Goal: Task Accomplishment & Management: Complete application form

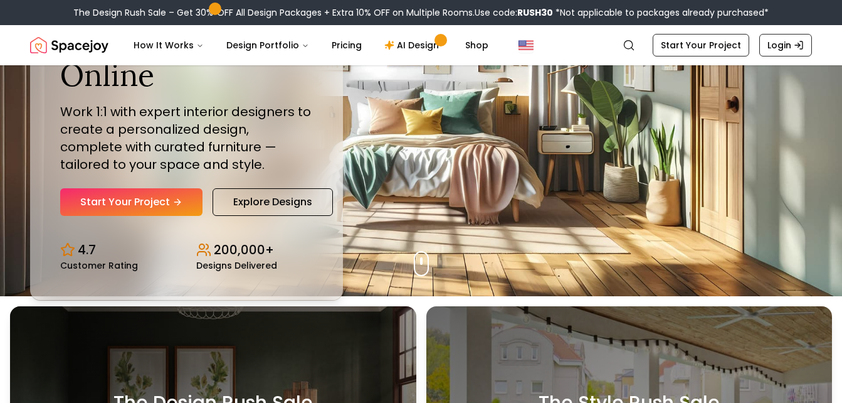
scroll to position [107, 0]
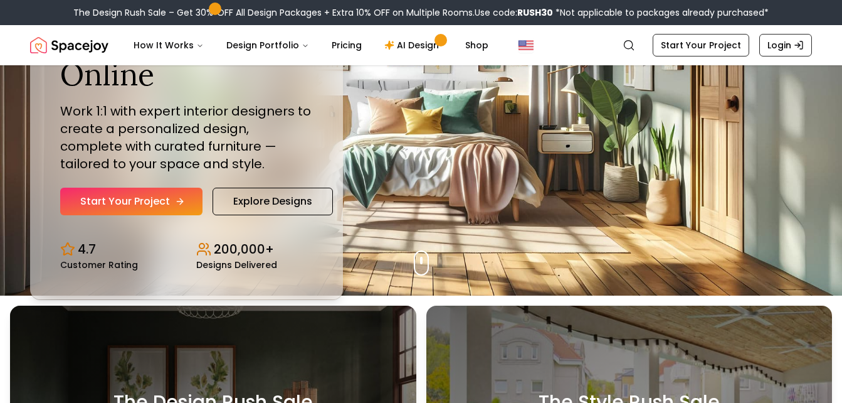
click at [135, 191] on link "Start Your Project" at bounding box center [131, 202] width 142 height 28
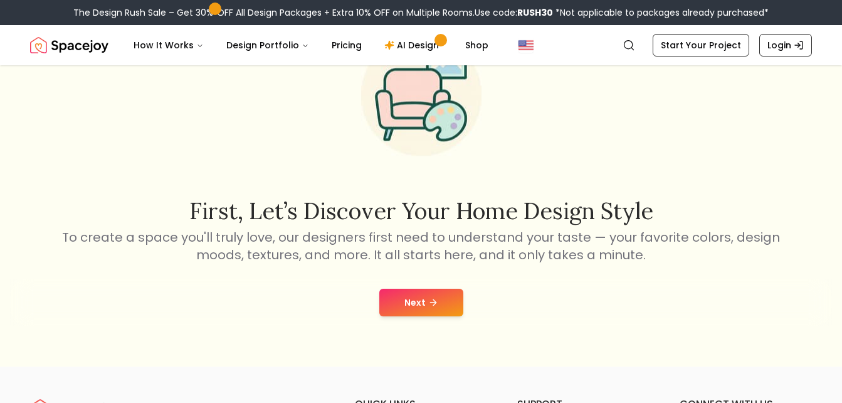
scroll to position [87, 0]
click at [433, 311] on button "Next" at bounding box center [421, 304] width 84 height 28
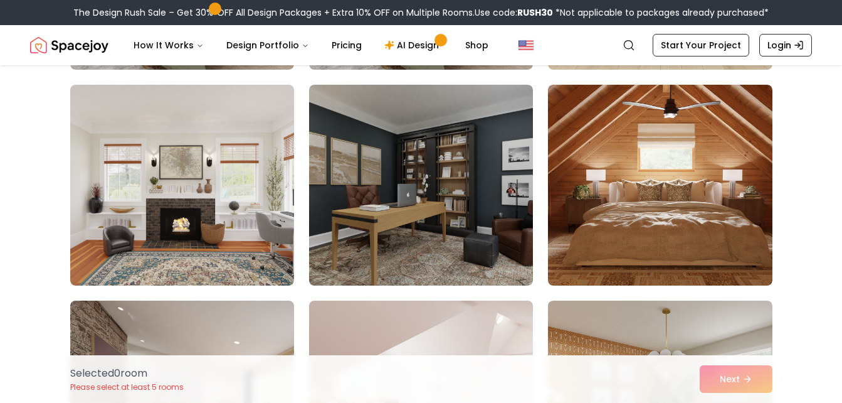
scroll to position [734, 0]
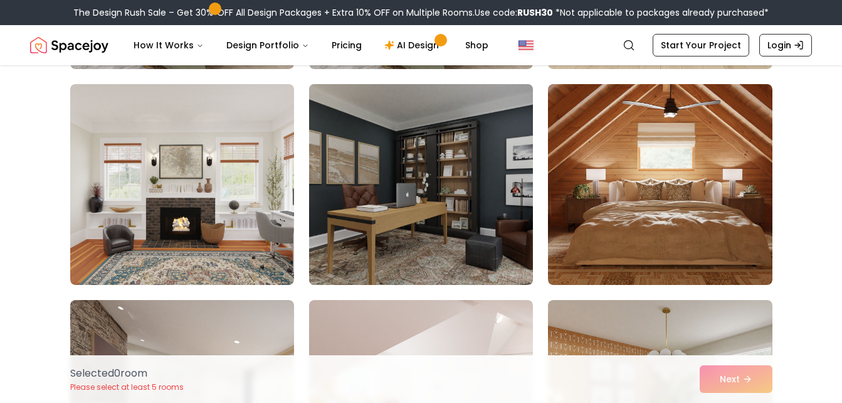
click at [443, 238] on img at bounding box center [421, 184] width 235 height 211
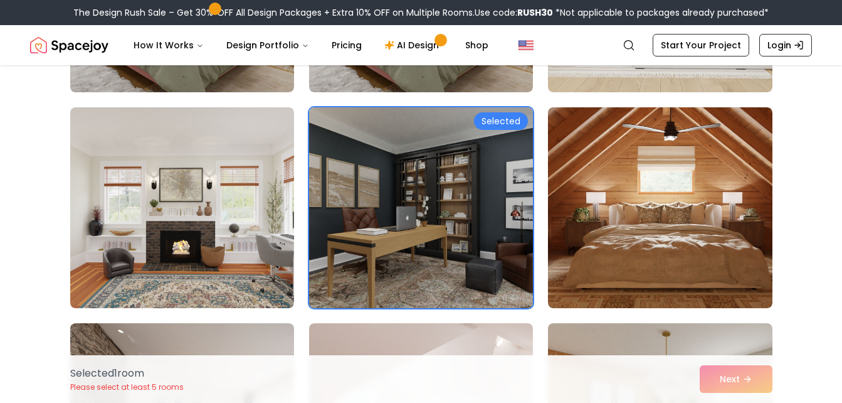
scroll to position [712, 0]
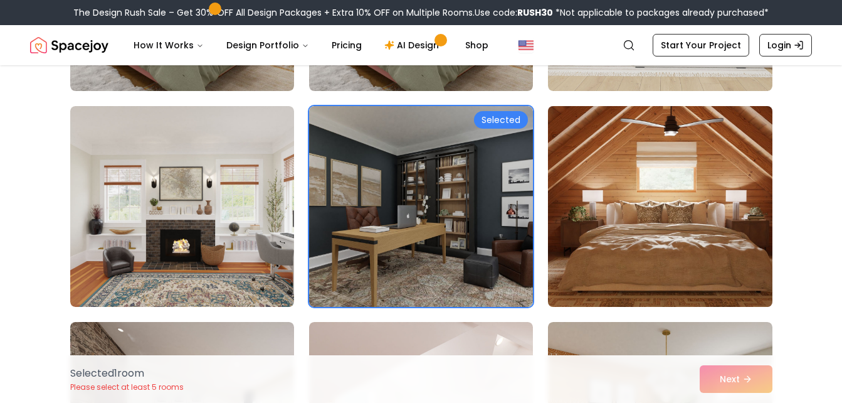
click at [706, 168] on img at bounding box center [659, 206] width 235 height 211
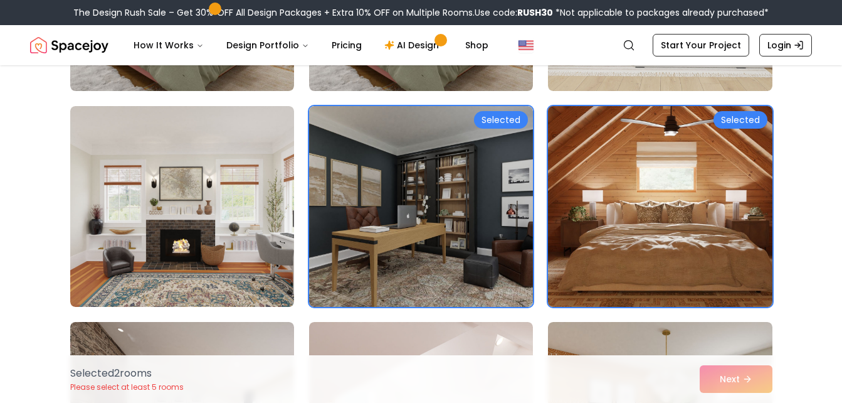
click at [685, 169] on img at bounding box center [659, 206] width 235 height 211
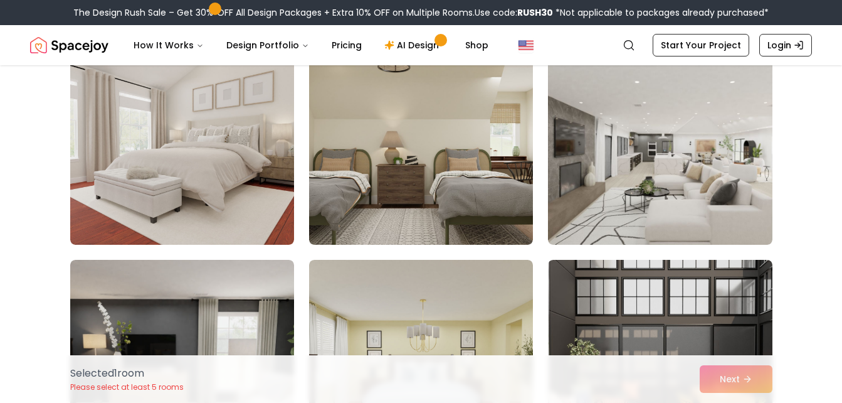
scroll to position [1206, 0]
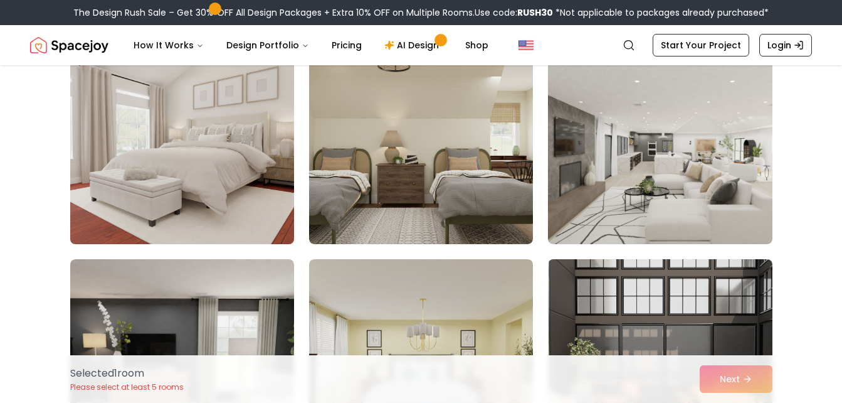
click at [245, 182] on img at bounding box center [182, 143] width 235 height 211
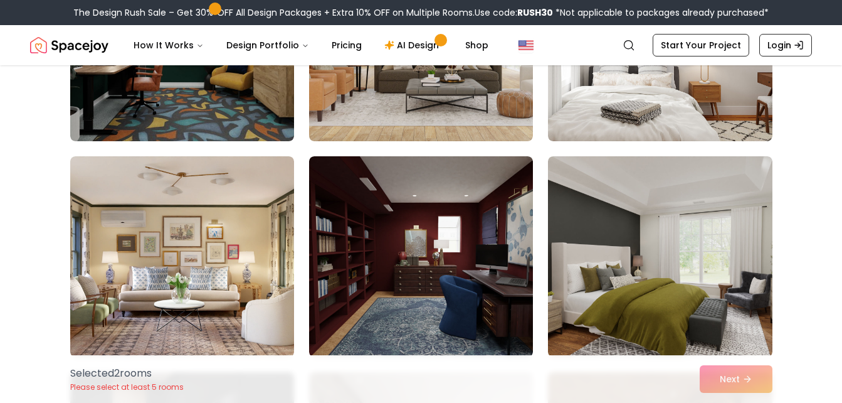
click at [392, 219] on img at bounding box center [421, 256] width 224 height 201
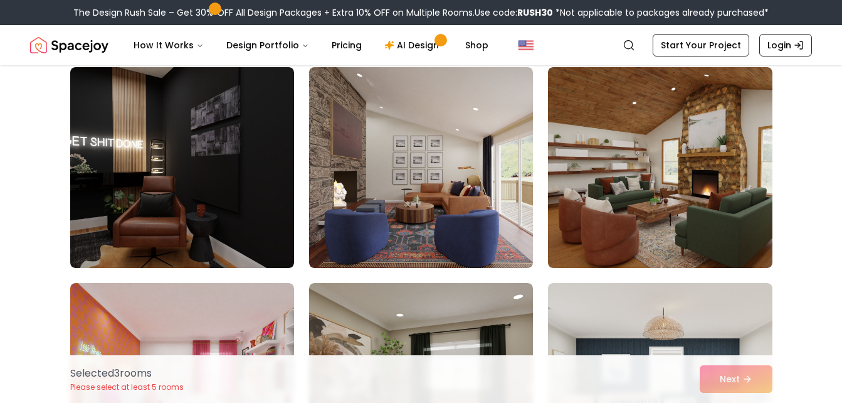
scroll to position [2044, 0]
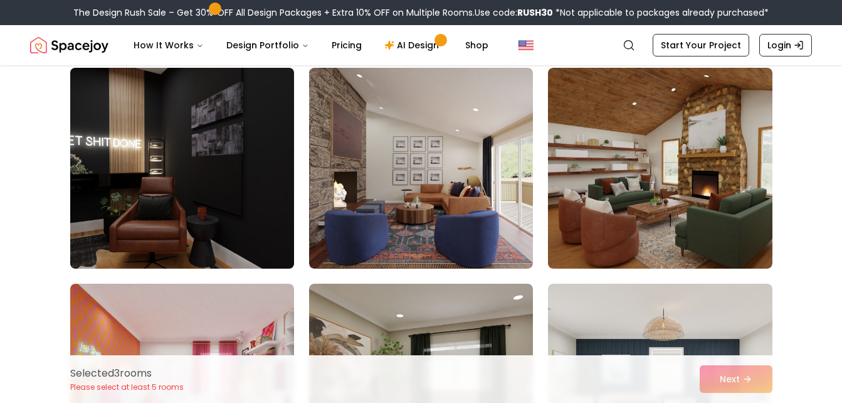
click at [196, 132] on img at bounding box center [182, 168] width 235 height 211
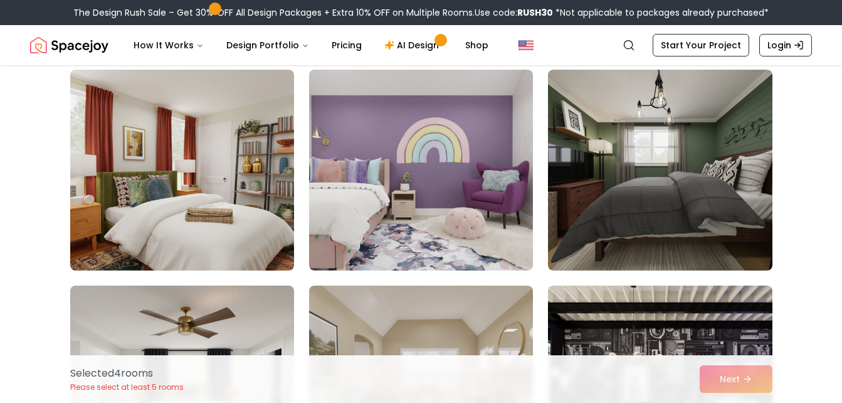
scroll to position [3623, 0]
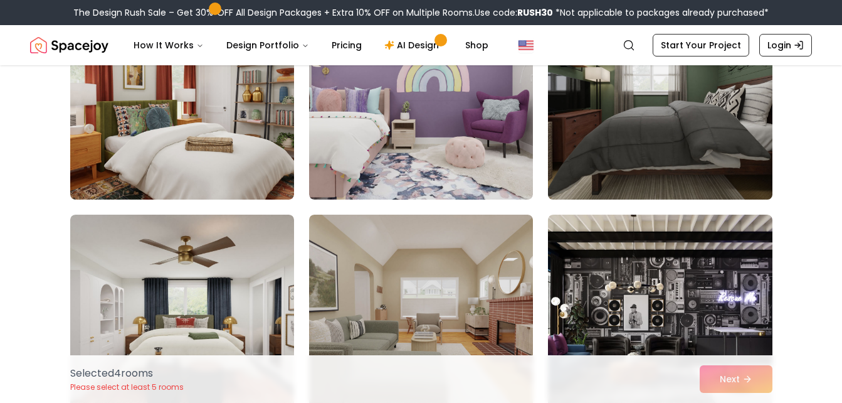
click at [671, 109] on img at bounding box center [659, 99] width 235 height 211
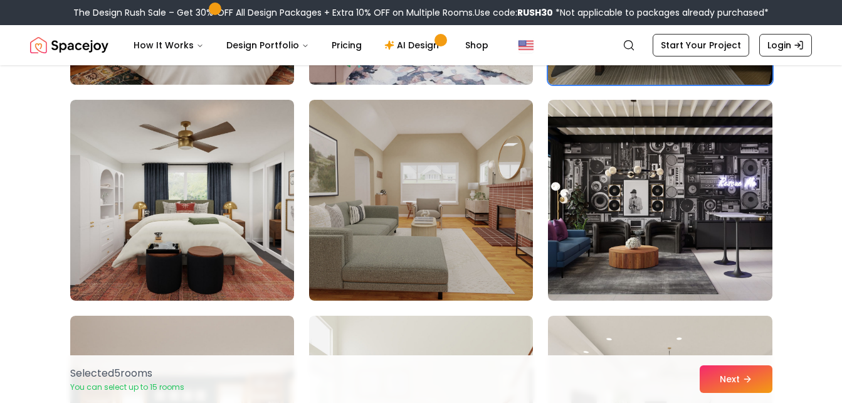
scroll to position [3739, 0]
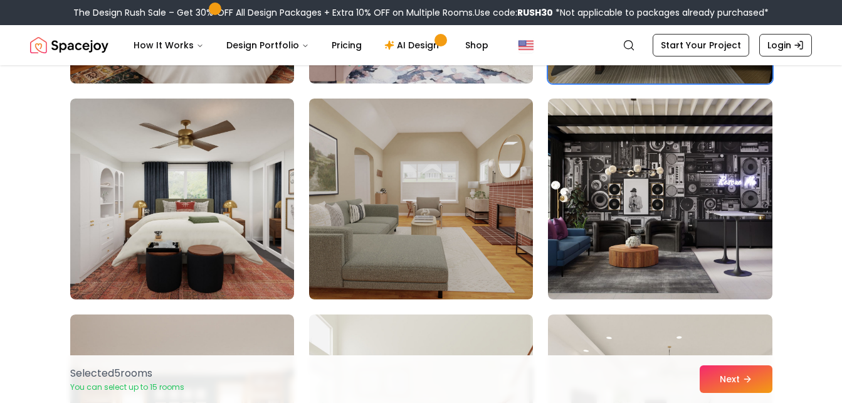
click at [606, 200] on img at bounding box center [660, 198] width 224 height 201
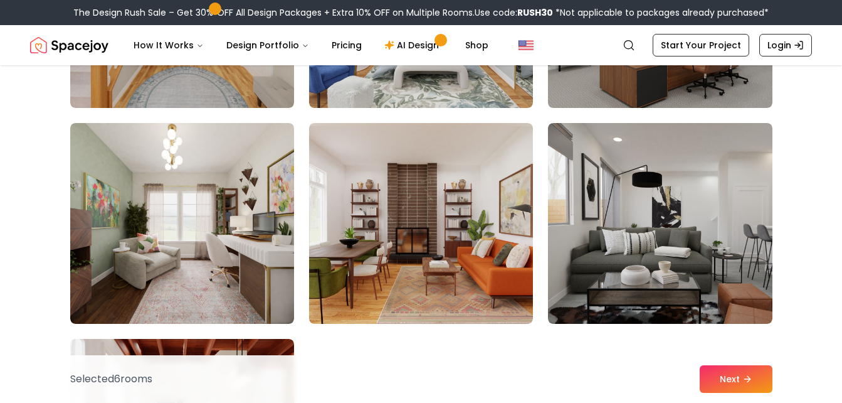
scroll to position [6950, 0]
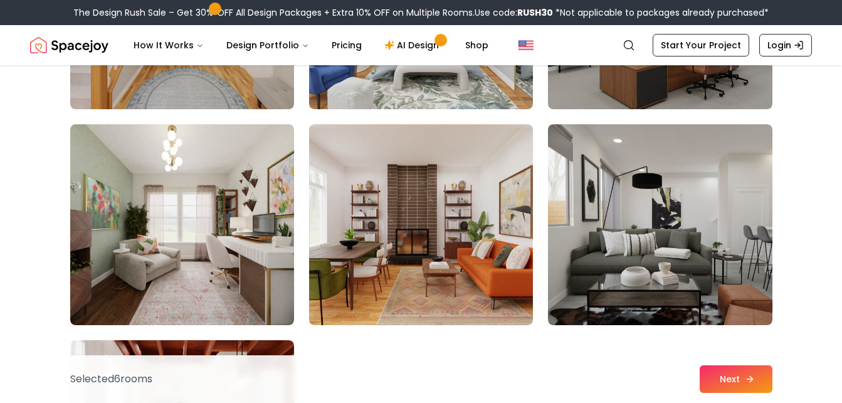
click at [714, 366] on button "Next" at bounding box center [736, 379] width 73 height 28
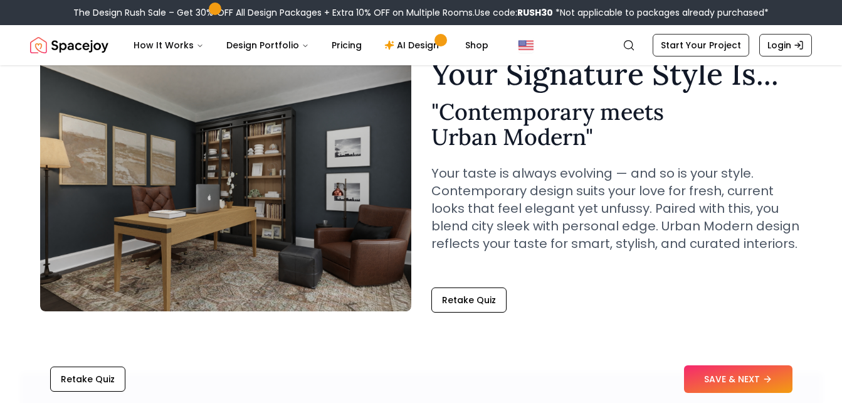
scroll to position [60, 0]
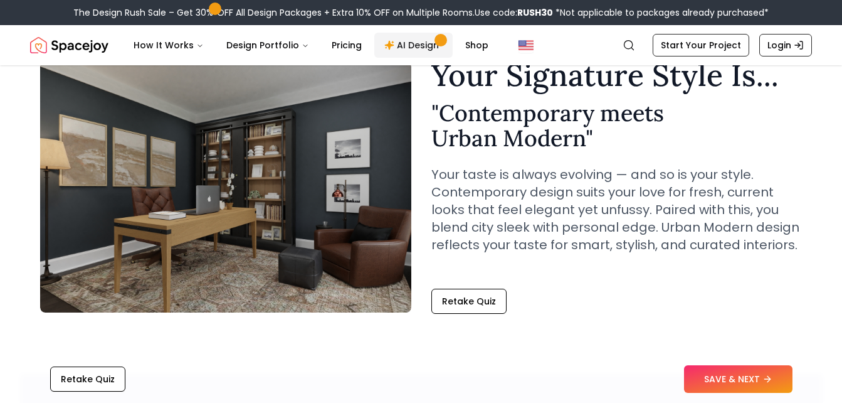
click at [416, 45] on link "AI Design" at bounding box center [413, 45] width 78 height 25
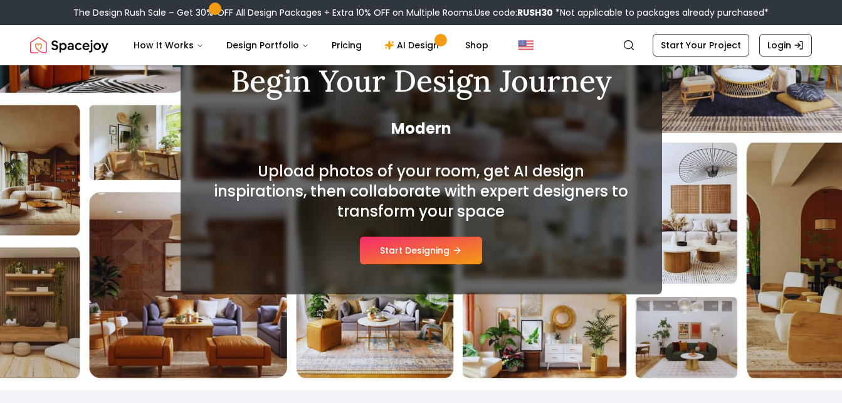
scroll to position [115, 0]
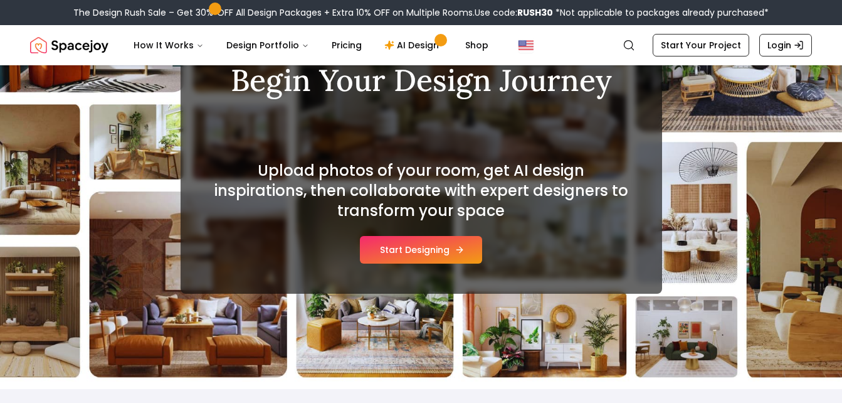
click at [447, 249] on button "Start Designing" at bounding box center [421, 250] width 122 height 28
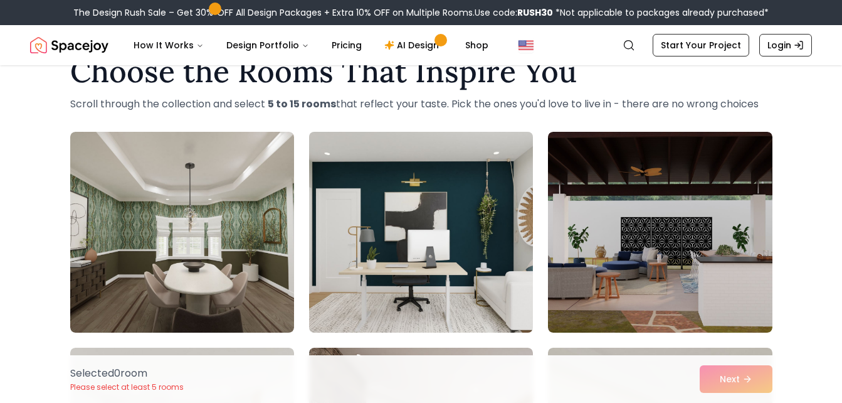
scroll to position [53, 0]
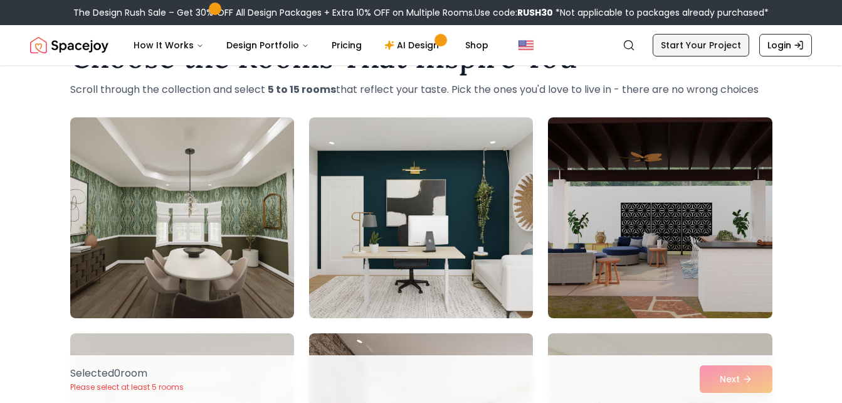
click at [712, 40] on link "Start Your Project" at bounding box center [701, 45] width 97 height 23
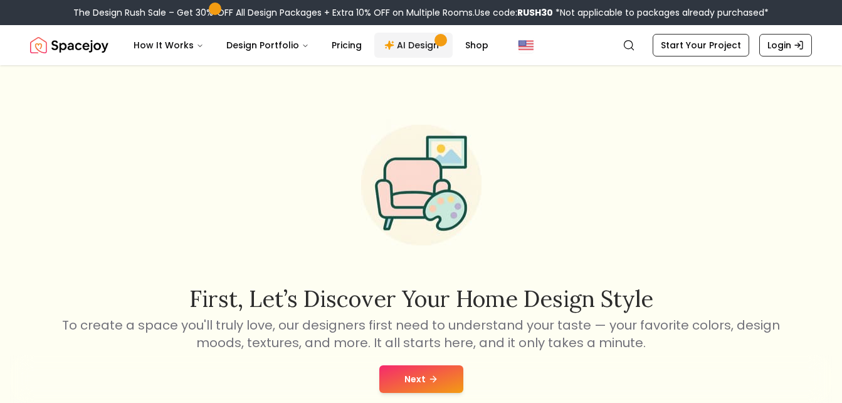
click at [376, 40] on link "AI Design" at bounding box center [413, 45] width 78 height 25
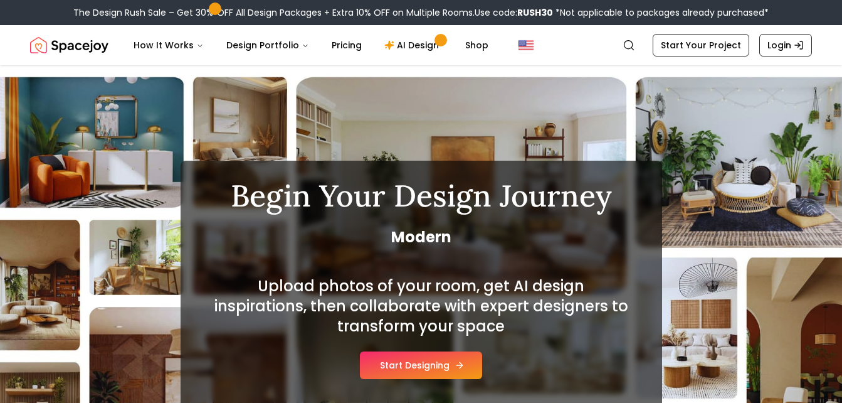
click at [411, 361] on button "Start Designing" at bounding box center [421, 365] width 122 height 28
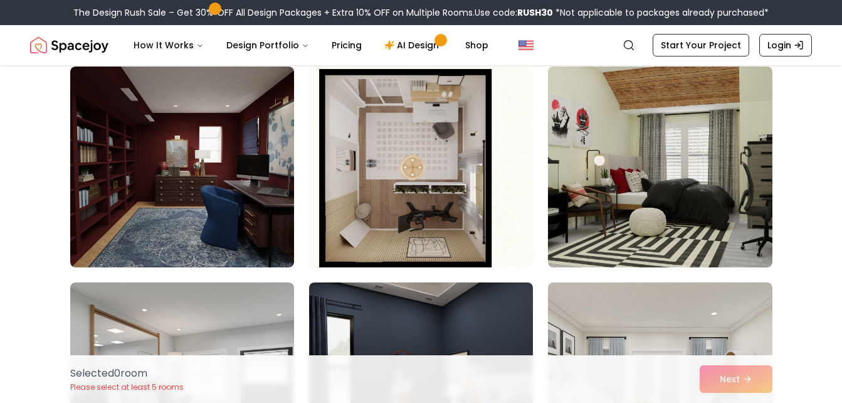
scroll to position [1184, 0]
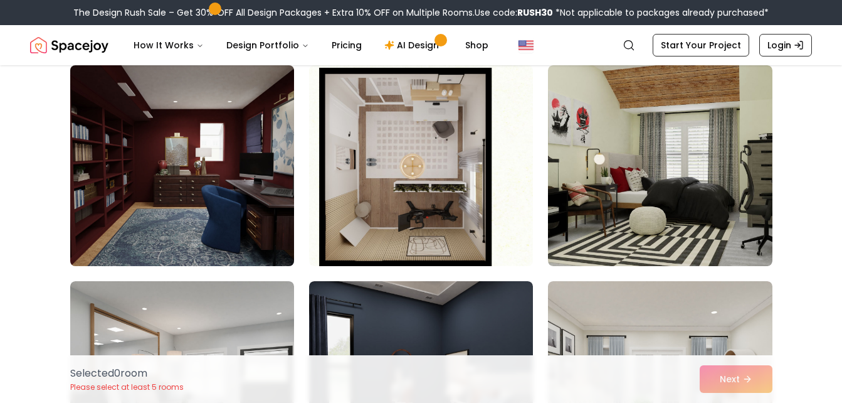
click at [241, 194] on img at bounding box center [182, 165] width 235 height 211
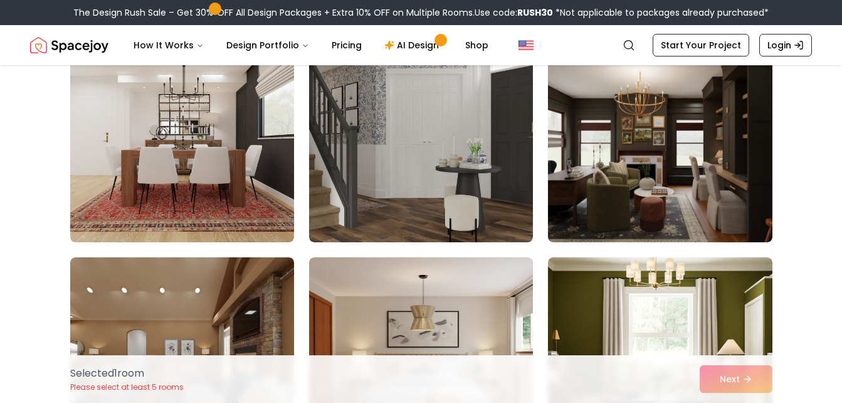
scroll to position [4017, 0]
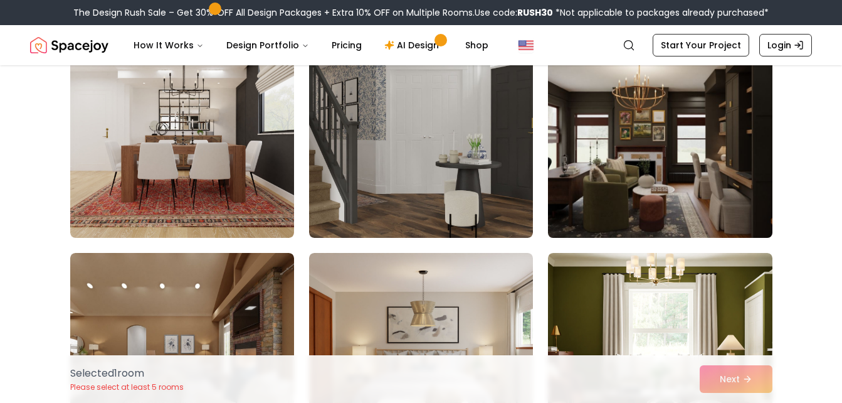
click at [601, 156] on img at bounding box center [659, 137] width 235 height 211
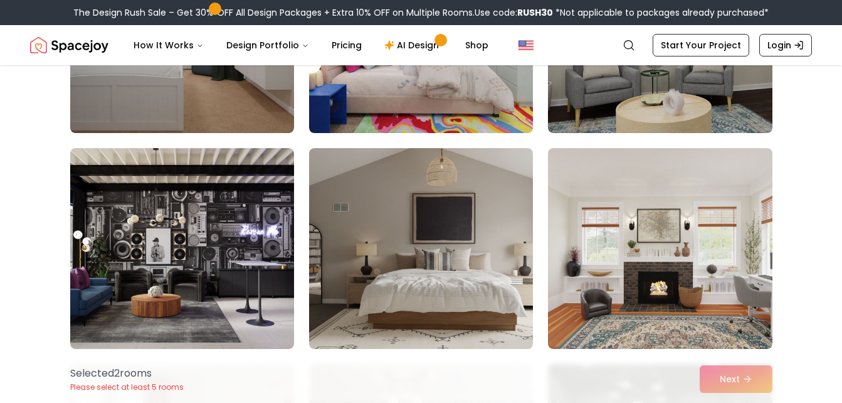
scroll to position [4986, 0]
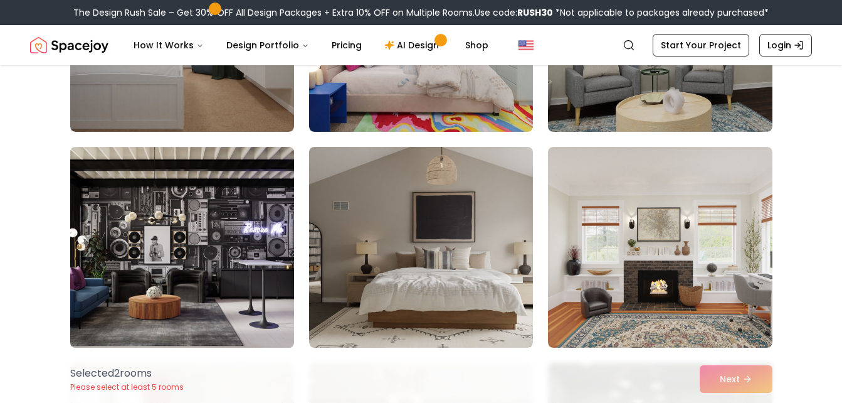
click at [230, 229] on img at bounding box center [182, 247] width 235 height 211
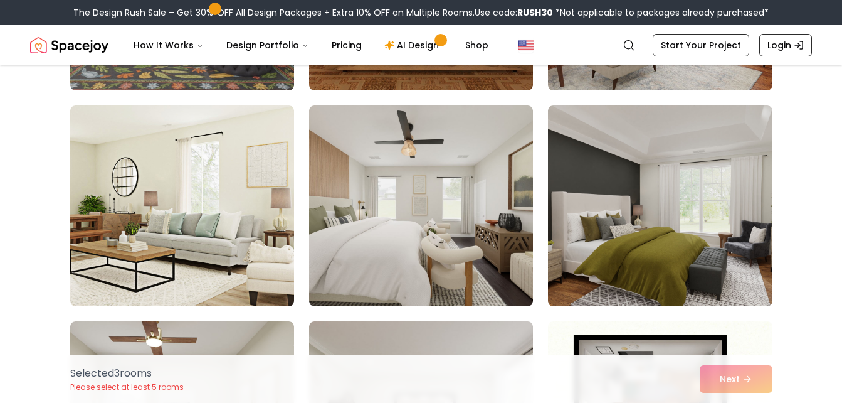
scroll to position [5891, 0]
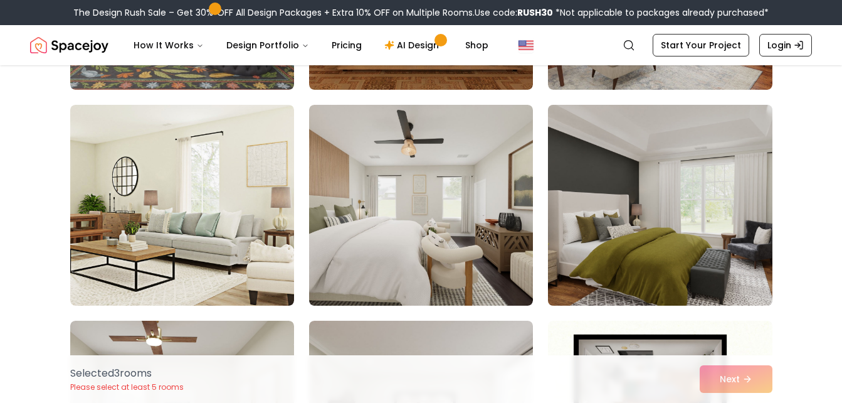
click at [632, 177] on img at bounding box center [659, 205] width 235 height 211
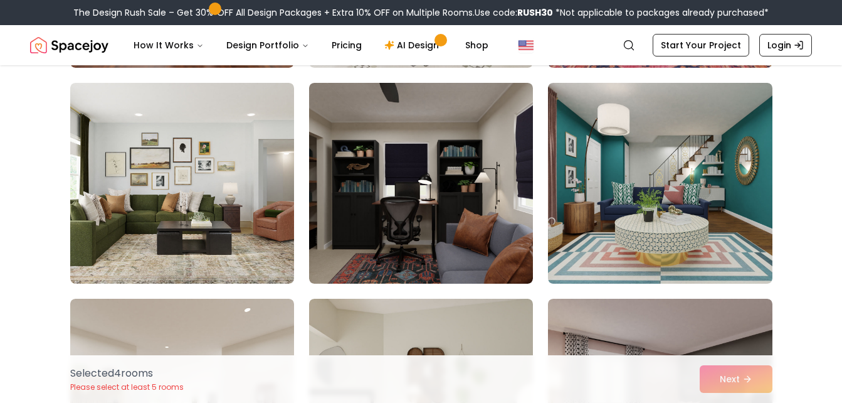
scroll to position [6777, 0]
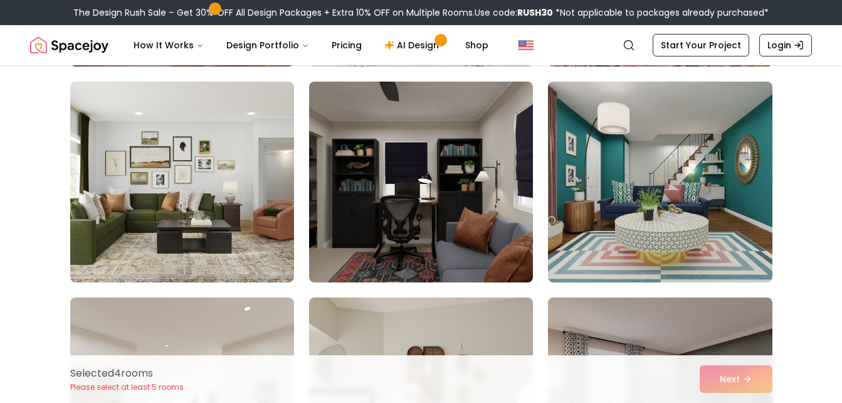
click at [486, 193] on img at bounding box center [421, 182] width 224 height 201
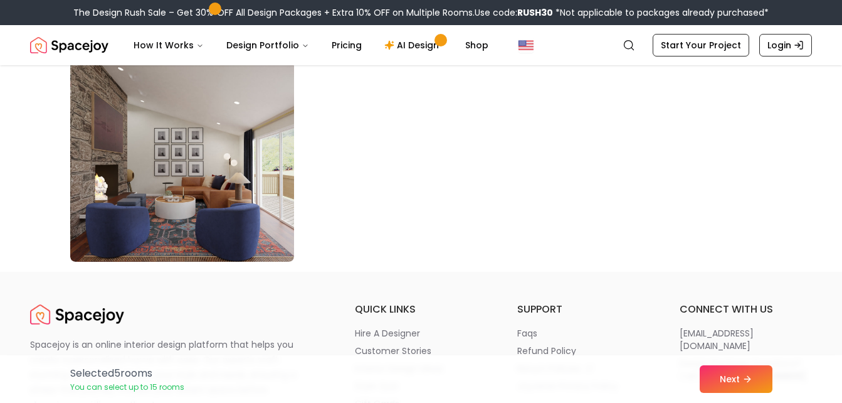
scroll to position [7230, 0]
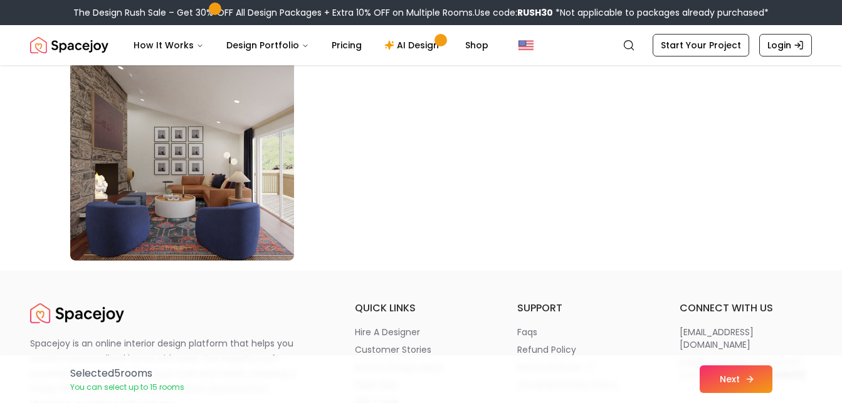
click at [722, 375] on button "Next" at bounding box center [736, 379] width 73 height 28
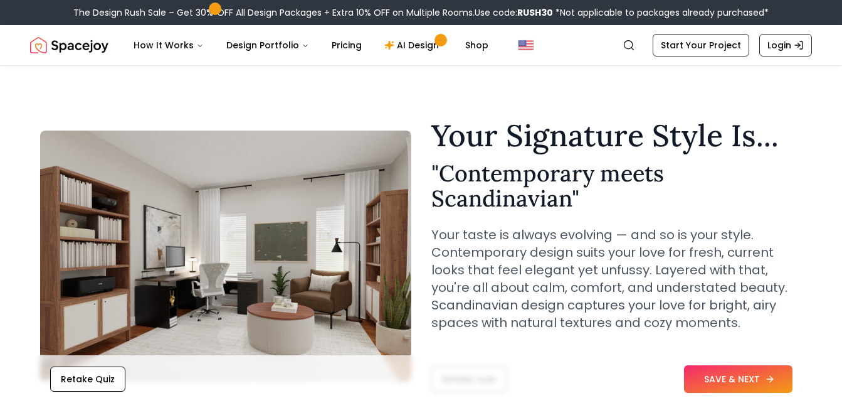
click at [731, 378] on button "SAVE & NEXT" at bounding box center [738, 379] width 108 height 28
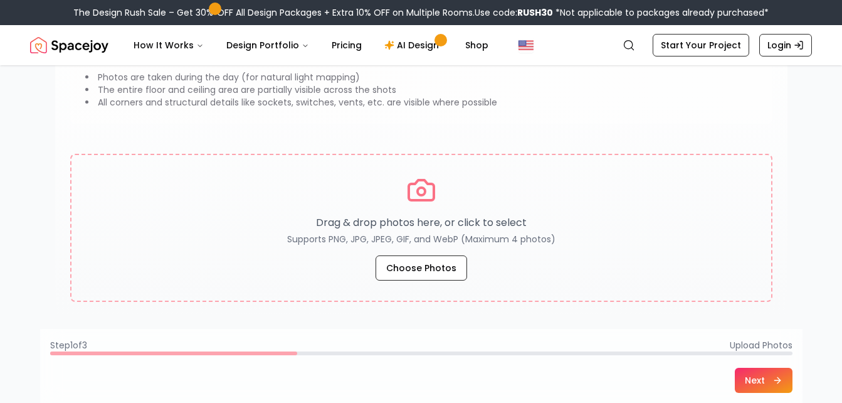
scroll to position [172, 0]
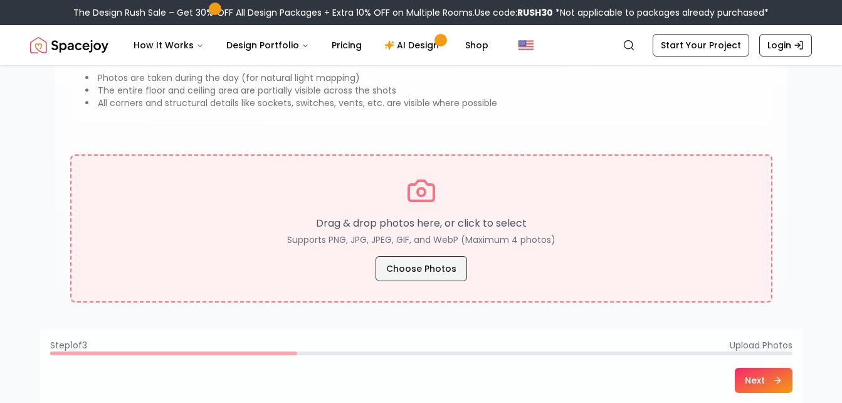
click at [423, 265] on button "Choose Photos" at bounding box center [422, 268] width 92 height 25
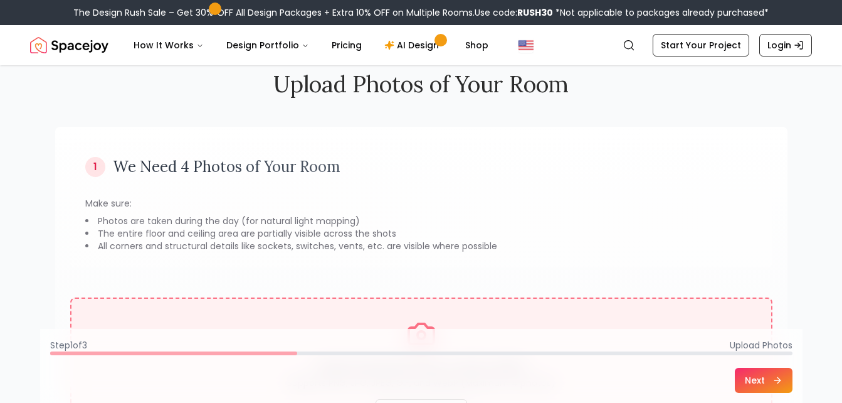
scroll to position [0, 0]
